Goal: Find specific page/section: Find specific page/section

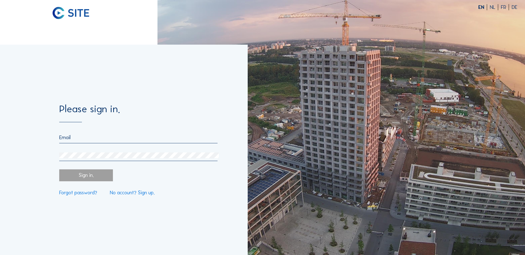
click at [83, 138] on input "email" at bounding box center [138, 137] width 158 height 6
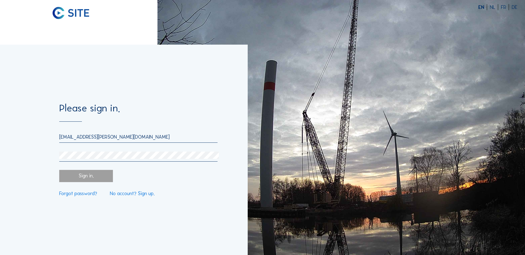
type input "[EMAIL_ADDRESS][PERSON_NAME][DOMAIN_NAME]"
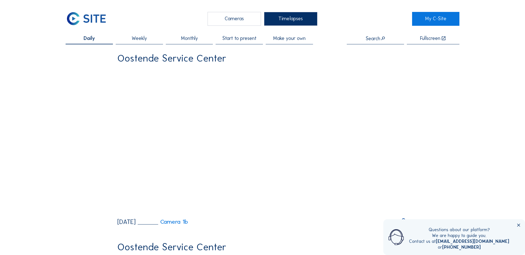
click at [244, 22] on div "Cameras" at bounding box center [234, 19] width 53 height 14
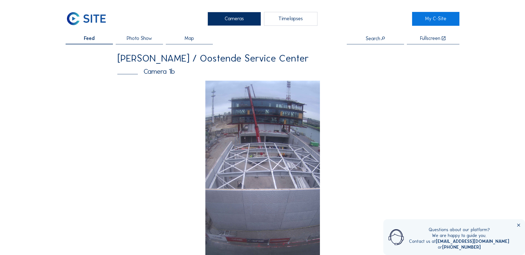
click at [270, 135] on img at bounding box center [263, 183] width 115 height 204
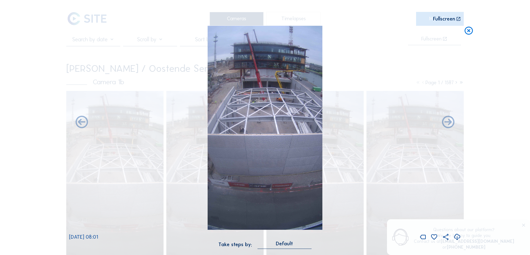
click at [456, 237] on icon at bounding box center [456, 236] width 7 height 9
